Goal: Task Accomplishment & Management: Complete application form

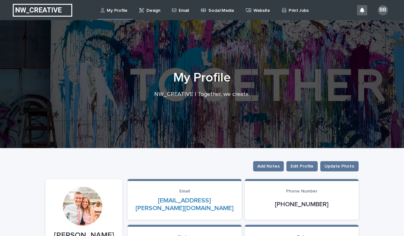
click at [183, 8] on p "Email" at bounding box center [184, 6] width 10 height 13
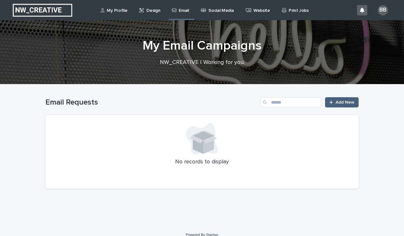
click at [346, 102] on span "Add New" at bounding box center [345, 102] width 19 height 4
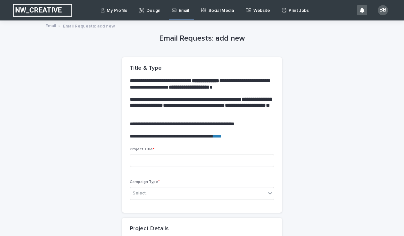
click at [263, 180] on p "Campaign Type *" at bounding box center [202, 182] width 145 height 4
click at [200, 196] on div "Select..." at bounding box center [198, 193] width 136 height 11
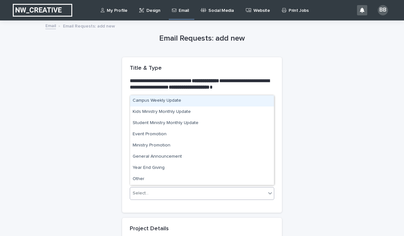
click at [188, 104] on div "Campus Weekly Update" at bounding box center [202, 100] width 144 height 11
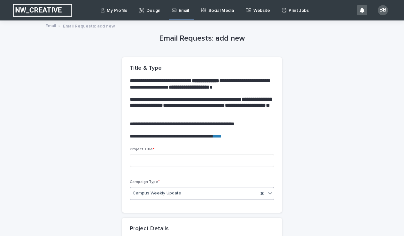
scroll to position [89, 0]
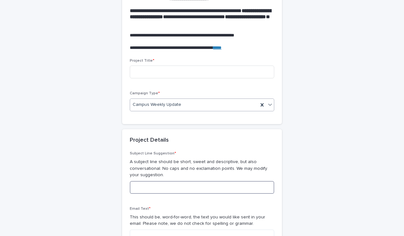
click at [179, 186] on input at bounding box center [202, 187] width 145 height 13
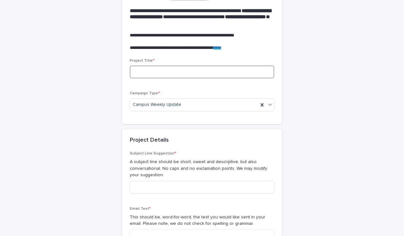
click at [165, 75] on input at bounding box center [202, 72] width 145 height 13
type input "********"
click at [155, 191] on div "Subject Line Suggestion * A subject line should be short, sweet and descriptive…" at bounding box center [202, 175] width 145 height 48
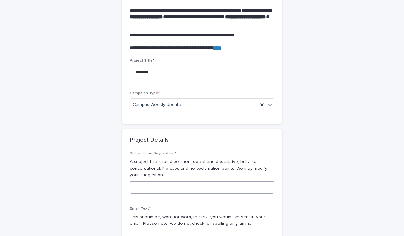
click at [148, 185] on input at bounding box center [202, 187] width 145 height 13
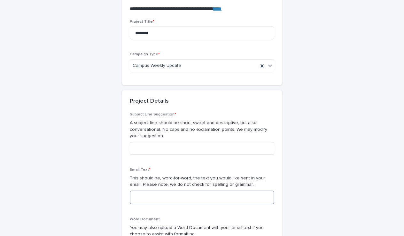
click at [145, 191] on textarea at bounding box center [202, 198] width 145 height 14
paste textarea "**********"
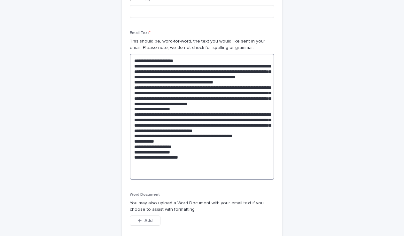
scroll to position [255, 0]
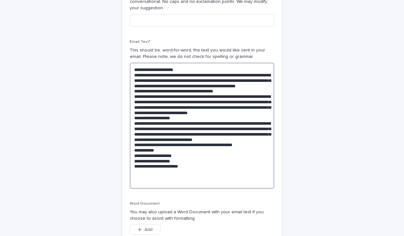
click at [191, 66] on textarea at bounding box center [202, 126] width 145 height 126
click at [208, 84] on textarea at bounding box center [202, 126] width 145 height 126
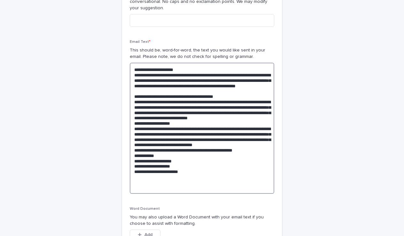
click at [203, 126] on textarea at bounding box center [202, 128] width 145 height 131
click at [188, 122] on textarea at bounding box center [202, 128] width 145 height 131
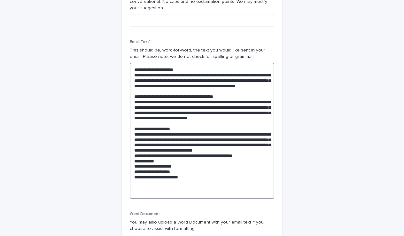
click at [212, 159] on textarea at bounding box center [202, 131] width 145 height 136
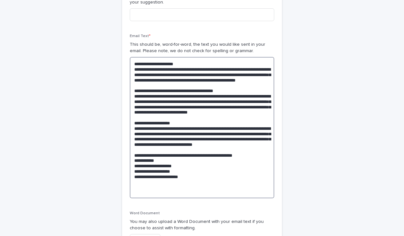
scroll to position [265, 0]
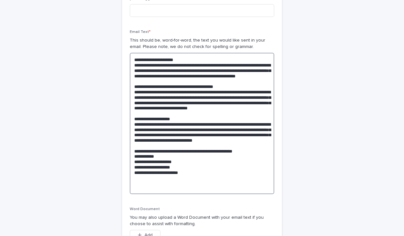
click at [263, 158] on textarea at bounding box center [202, 123] width 145 height 141
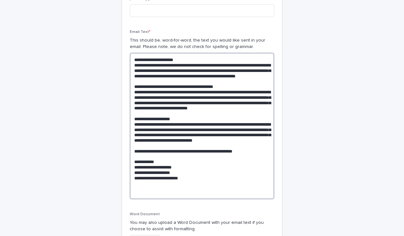
click at [162, 169] on textarea at bounding box center [202, 126] width 145 height 146
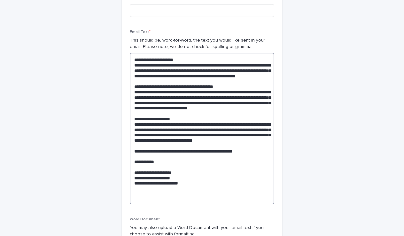
click at [189, 177] on textarea at bounding box center [202, 129] width 145 height 152
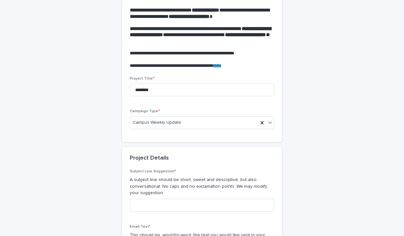
scroll to position [91, 0]
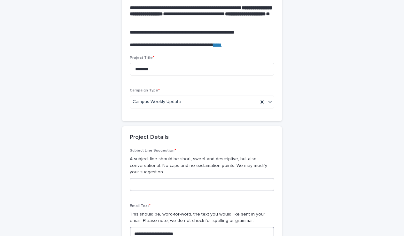
type textarea "**********"
click at [165, 182] on input at bounding box center [202, 184] width 145 height 13
paste input "**********"
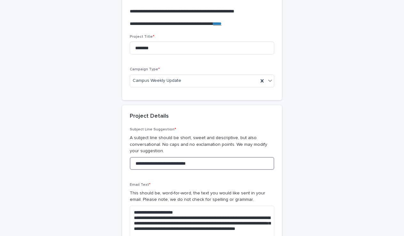
scroll to position [113, 0]
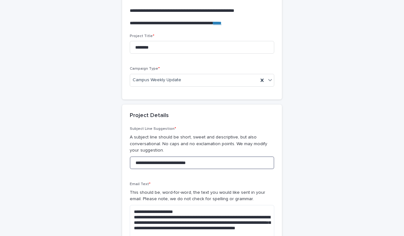
click at [169, 160] on input "**********" at bounding box center [202, 162] width 145 height 13
click at [137, 161] on input "**********" at bounding box center [202, 162] width 145 height 13
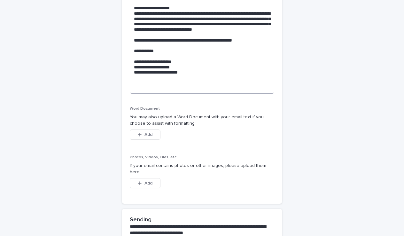
scroll to position [377, 0]
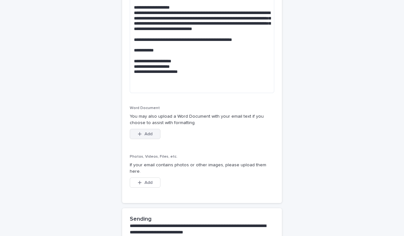
type input "**********"
click at [147, 129] on button "Add" at bounding box center [145, 134] width 31 height 10
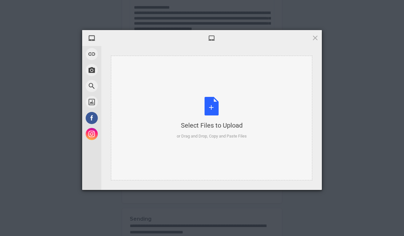
click at [216, 111] on div "Select Files to Upload or Drag and Drop, Copy and Paste Files" at bounding box center [212, 118] width 70 height 43
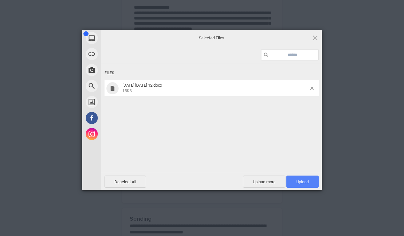
click at [302, 183] on span "Upload 1" at bounding box center [302, 181] width 12 height 5
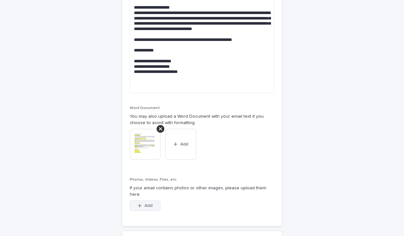
click at [145, 203] on span "Add" at bounding box center [149, 205] width 8 height 4
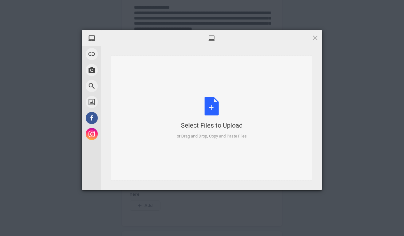
click at [211, 109] on div "Select Files to Upload or Drag and Drop, Copy and Paste Files" at bounding box center [212, 118] width 70 height 43
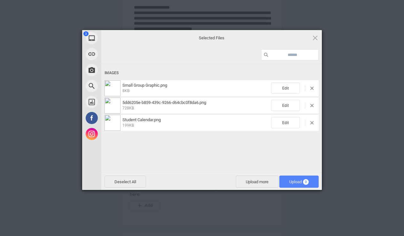
click at [295, 183] on span "Upload 3" at bounding box center [299, 181] width 20 height 5
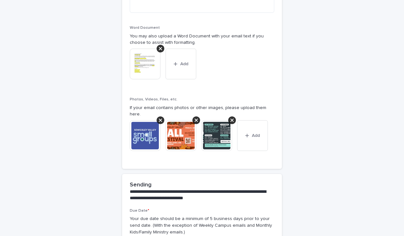
scroll to position [458, 0]
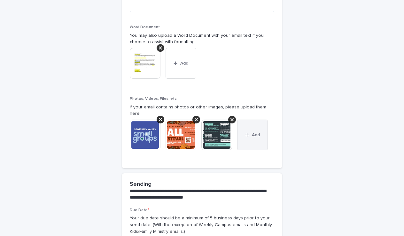
click at [258, 133] on span "Add" at bounding box center [256, 135] width 8 height 4
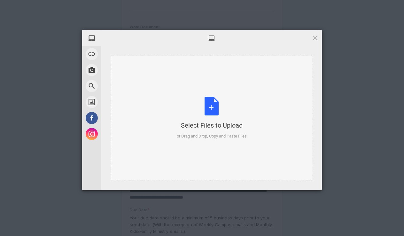
click at [216, 110] on div "Select Files to Upload or Drag and Drop, Copy and Paste Files" at bounding box center [212, 118] width 70 height 43
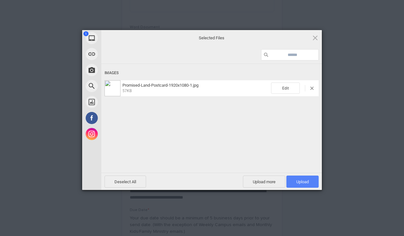
click at [308, 182] on span "Upload 1" at bounding box center [302, 181] width 12 height 5
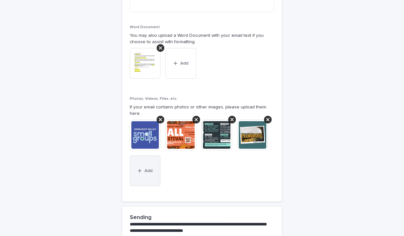
click at [145, 169] on span "Add" at bounding box center [149, 171] width 8 height 4
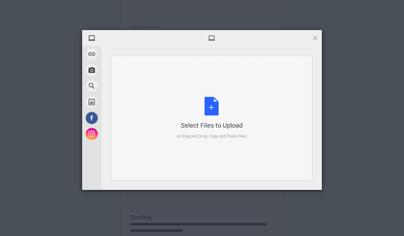
click at [205, 114] on div "Select Files to Upload or Drag and Drop, Copy and Paste Files" at bounding box center [212, 118] width 70 height 43
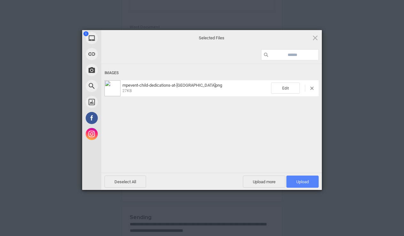
click at [303, 182] on span "Upload 1" at bounding box center [302, 181] width 12 height 5
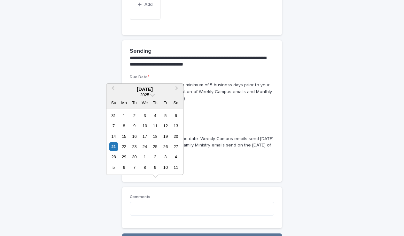
scroll to position [622, 0]
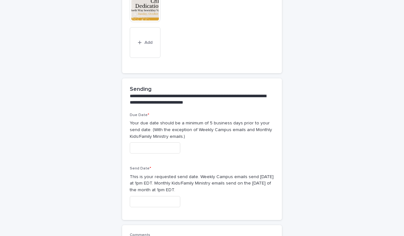
click at [240, 120] on p "Your due date should be a minimum of 5 business days prior to your send date. (…" at bounding box center [202, 130] width 145 height 20
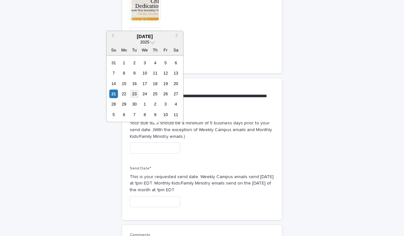
click at [132, 97] on div "23" at bounding box center [134, 94] width 9 height 9
type input "**********"
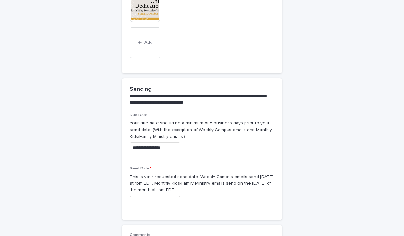
click at [155, 196] on input "text" at bounding box center [155, 201] width 51 height 11
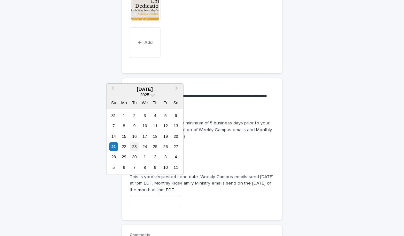
click at [135, 149] on div "23" at bounding box center [134, 146] width 9 height 9
type input "**********"
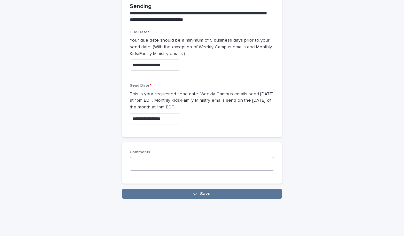
scroll to position [704, 0]
click at [168, 157] on textarea at bounding box center [202, 164] width 145 height 14
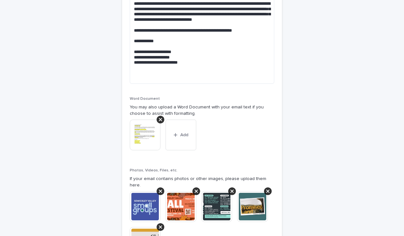
scroll to position [385, 0]
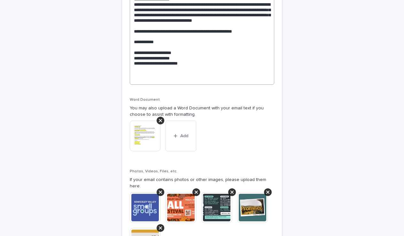
type textarea "**********"
click at [183, 58] on textarea at bounding box center [202, 9] width 145 height 152
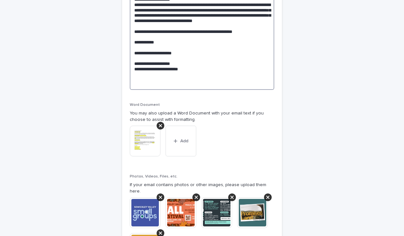
type textarea "**********"
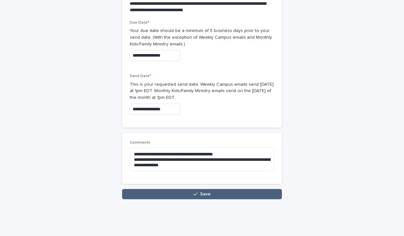
click at [204, 192] on span "Save" at bounding box center [205, 194] width 11 height 4
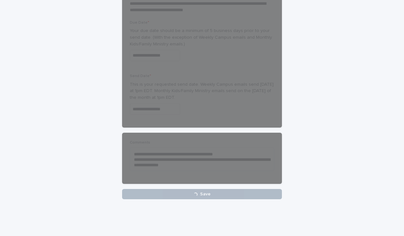
scroll to position [714, 0]
